Goal: Task Accomplishment & Management: Manage account settings

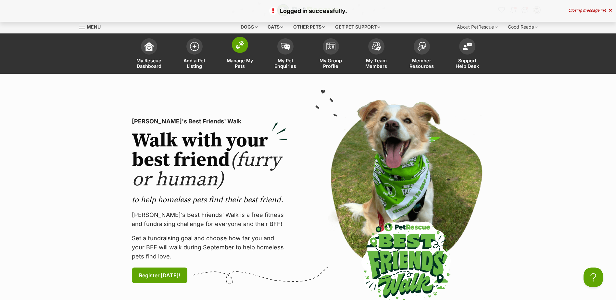
click at [240, 51] on span at bounding box center [240, 45] width 16 height 16
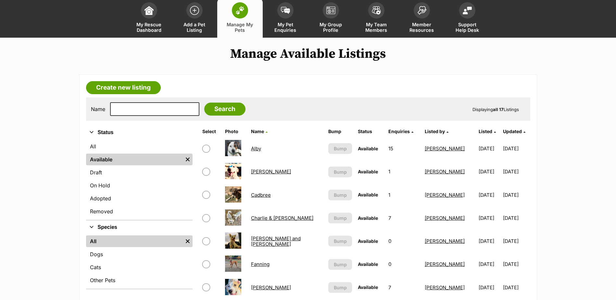
scroll to position [65, 0]
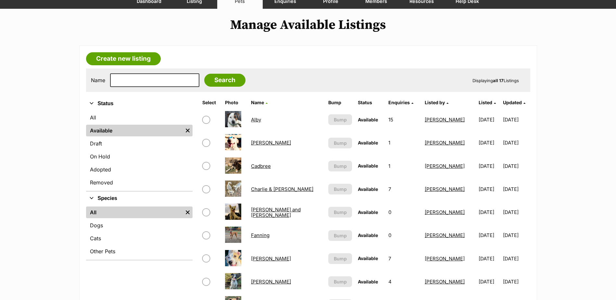
click at [267, 165] on link "Cadbree" at bounding box center [261, 166] width 20 height 6
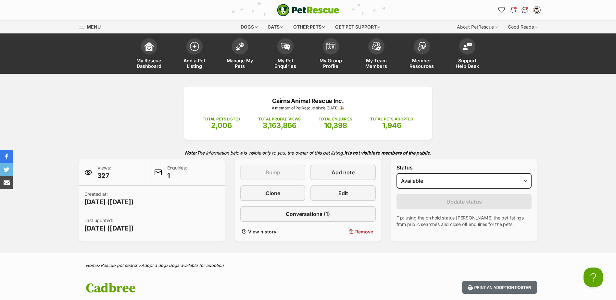
select select "rehomed"
click at [396, 173] on select "Draft - not available as listing has enquires Available On hold Adopted" at bounding box center [463, 181] width 135 height 16
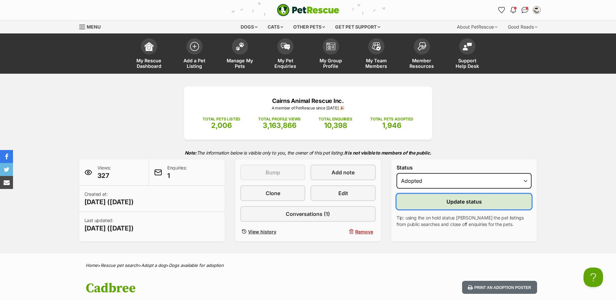
click at [421, 203] on button "Update status" at bounding box center [463, 202] width 135 height 16
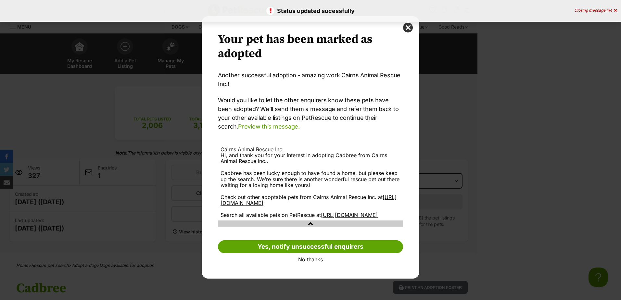
click at [313, 262] on link "No thanks" at bounding box center [310, 259] width 185 height 6
